Goal: Check status: Verify the current state of an ongoing process or item

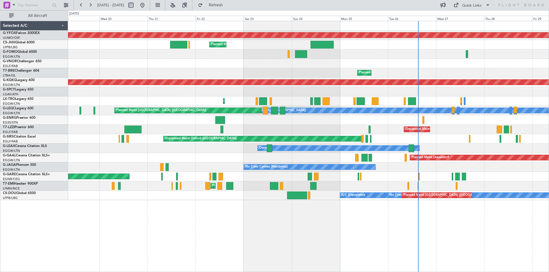
click at [278, 93] on div "AOG Maint Ostafyevo Planned Maint [GEOGRAPHIC_DATA] ([GEOGRAPHIC_DATA]) Planned…" at bounding box center [308, 110] width 481 height 179
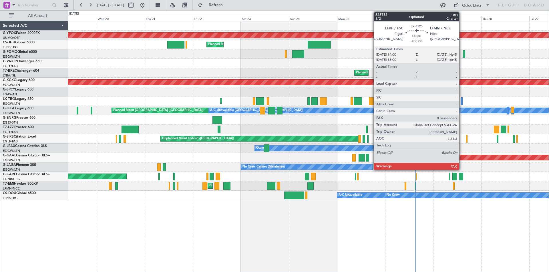
click at [462, 102] on div at bounding box center [462, 101] width 2 height 8
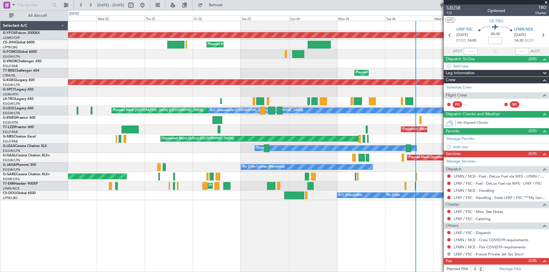
click at [455, 9] on span "535758" at bounding box center [454, 8] width 14 height 6
click at [547, 3] on span at bounding box center [546, 2] width 6 height 5
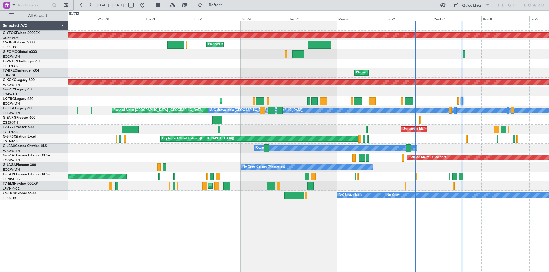
type input "0"
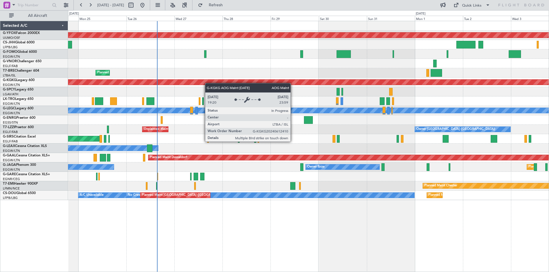
click at [185, 81] on div "AOG Maint Ostafyevo Planned Maint [GEOGRAPHIC_DATA] ([GEOGRAPHIC_DATA]) Planned…" at bounding box center [308, 110] width 481 height 179
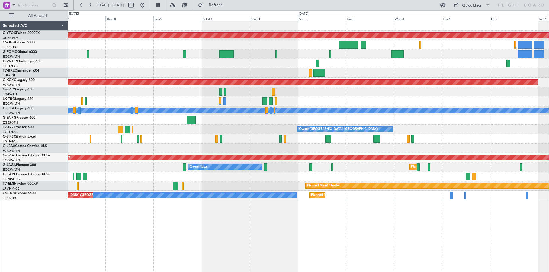
click at [360, 98] on div "AOG Maint Ostafyevo Planned Maint [GEOGRAPHIC_DATA] ([GEOGRAPHIC_DATA]) AOG Mai…" at bounding box center [308, 110] width 481 height 179
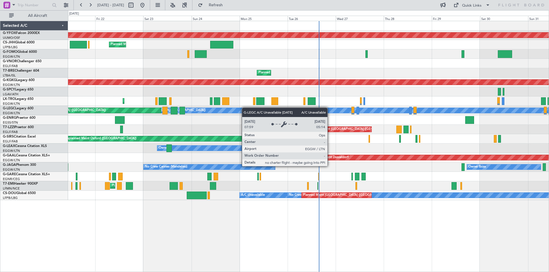
click at [291, 115] on div "AOG Maint Ostafyevo Planned Maint [GEOGRAPHIC_DATA] ([GEOGRAPHIC_DATA]) Planned…" at bounding box center [308, 110] width 481 height 179
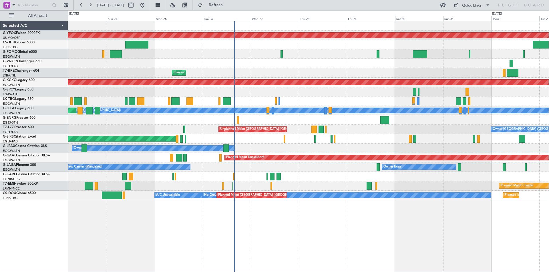
click at [320, 107] on div "AOG Maint Ostafyevo Planned Maint [GEOGRAPHIC_DATA] ([GEOGRAPHIC_DATA]) Planned…" at bounding box center [308, 110] width 481 height 179
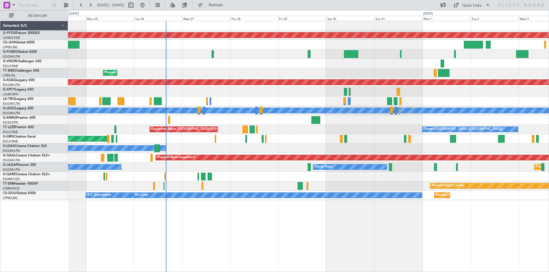
click at [348, 94] on div at bounding box center [308, 91] width 481 height 9
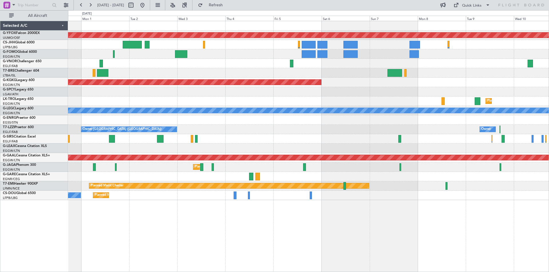
click at [150, 126] on div "AOG Maint Ostafyevo AOG Maint [GEOGRAPHIC_DATA] ([GEOGRAPHIC_DATA]) Planned [GE…" at bounding box center [308, 110] width 481 height 179
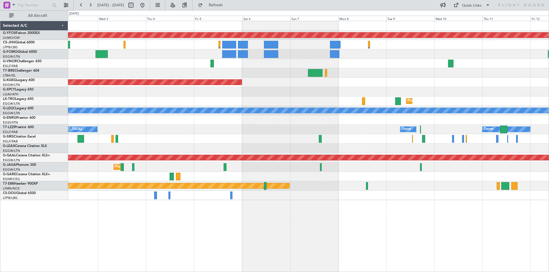
click at [242, 122] on div at bounding box center [308, 119] width 481 height 9
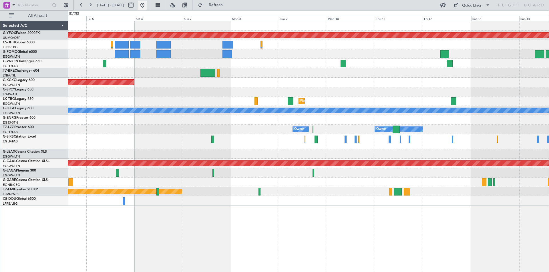
click at [147, 7] on button at bounding box center [142, 5] width 9 height 9
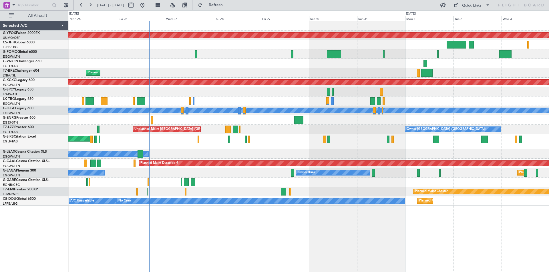
click at [282, 107] on div "AOG Maint Ostafyevo Planned Maint [GEOGRAPHIC_DATA] ([GEOGRAPHIC_DATA]) Planned…" at bounding box center [308, 113] width 481 height 185
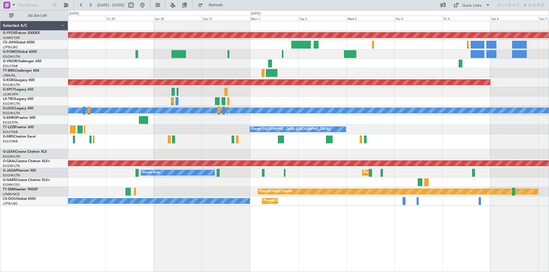
click at [234, 144] on div at bounding box center [308, 141] width 481 height 15
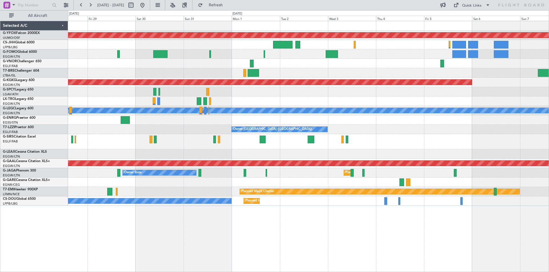
click at [435, 134] on div "Owner [GEOGRAPHIC_DATA] ([GEOGRAPHIC_DATA]) Unplanned Maint [GEOGRAPHIC_DATA] (…" at bounding box center [308, 129] width 481 height 9
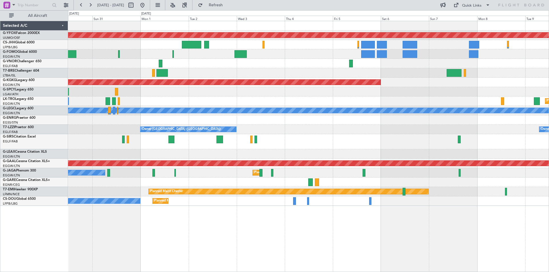
click at [334, 131] on div "Owner [GEOGRAPHIC_DATA] ([GEOGRAPHIC_DATA]) Owner Owner" at bounding box center [308, 129] width 481 height 9
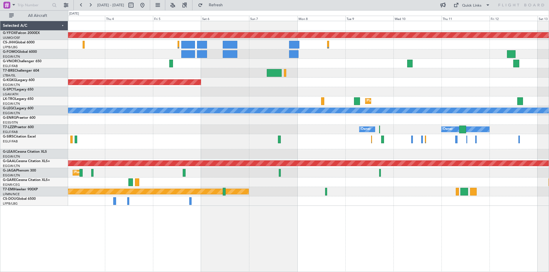
click at [146, 124] on div at bounding box center [308, 119] width 481 height 9
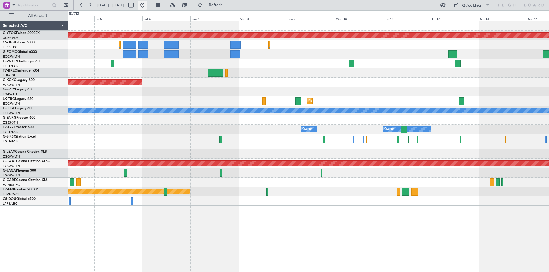
click at [147, 6] on button at bounding box center [142, 5] width 9 height 9
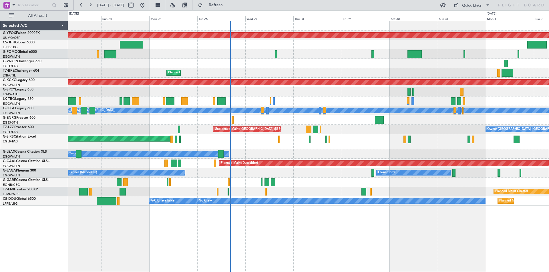
click at [326, 73] on div "Planned Maint Warsaw ([GEOGRAPHIC_DATA])" at bounding box center [308, 72] width 481 height 9
